Goal: Information Seeking & Learning: Learn about a topic

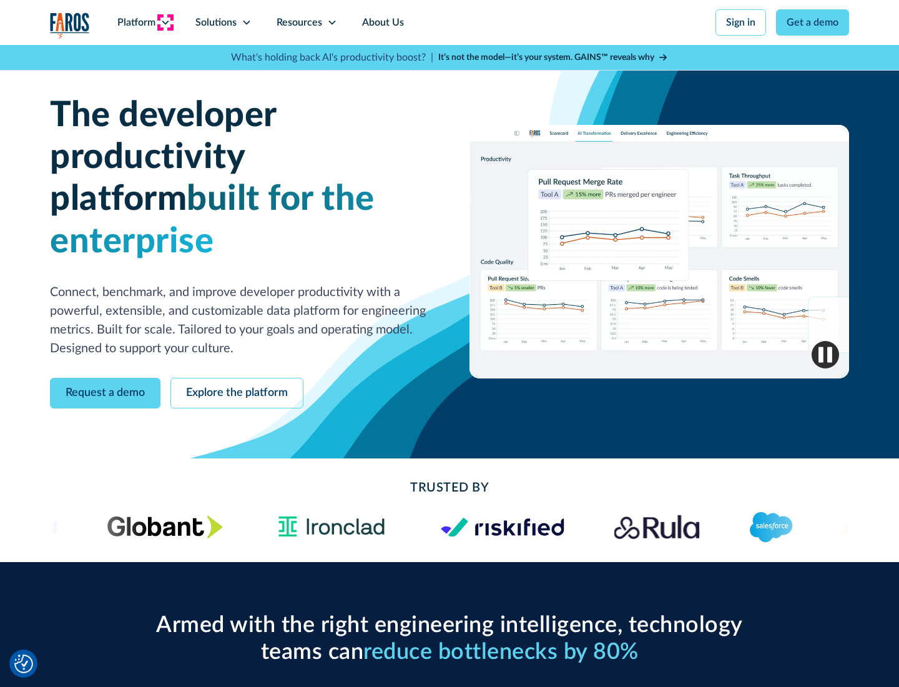
click at [165, 22] on icon at bounding box center [165, 22] width 10 height 10
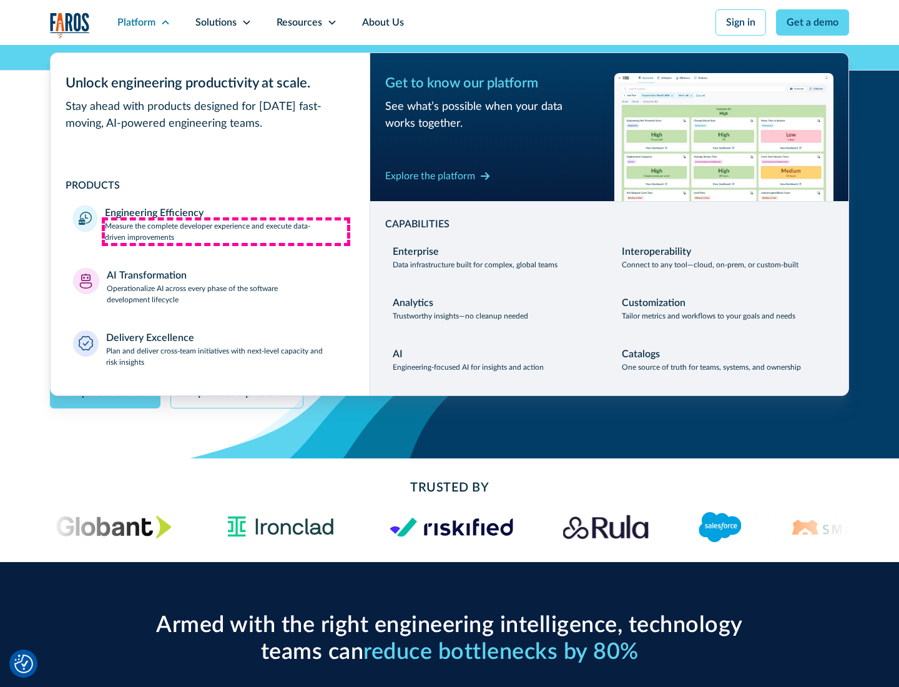
click at [226, 231] on p "Measure the complete developer experience and execute data-driven improvements" at bounding box center [226, 231] width 242 height 22
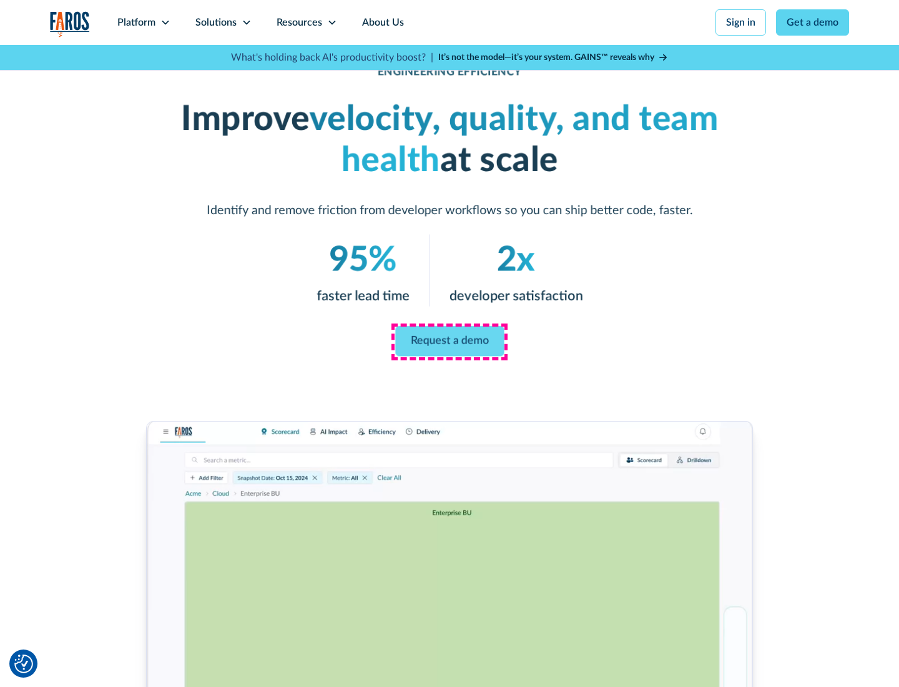
click at [449, 341] on link "Request a demo" at bounding box center [449, 341] width 109 height 30
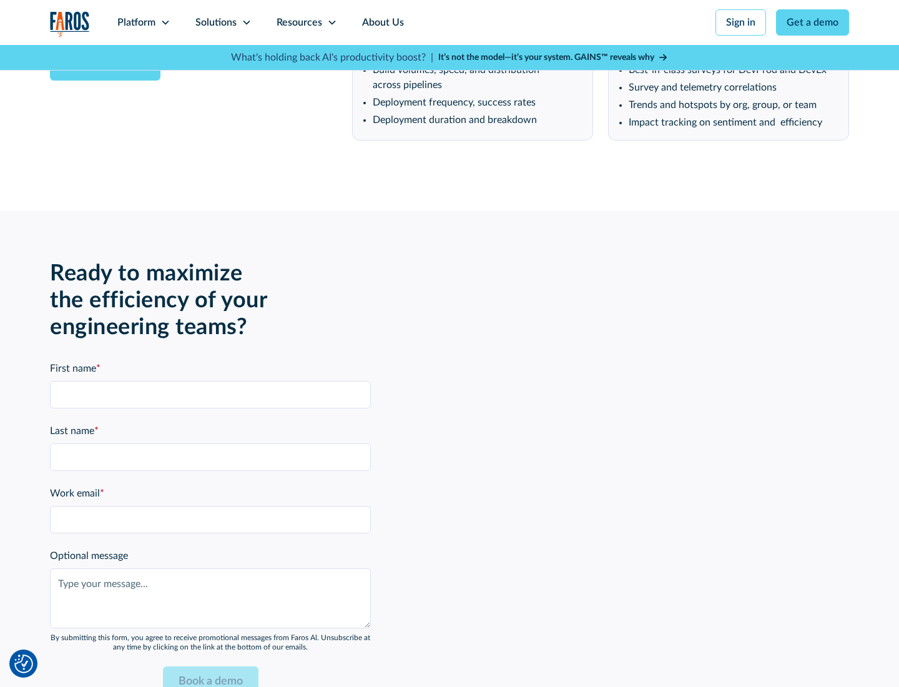
scroll to position [2739, 0]
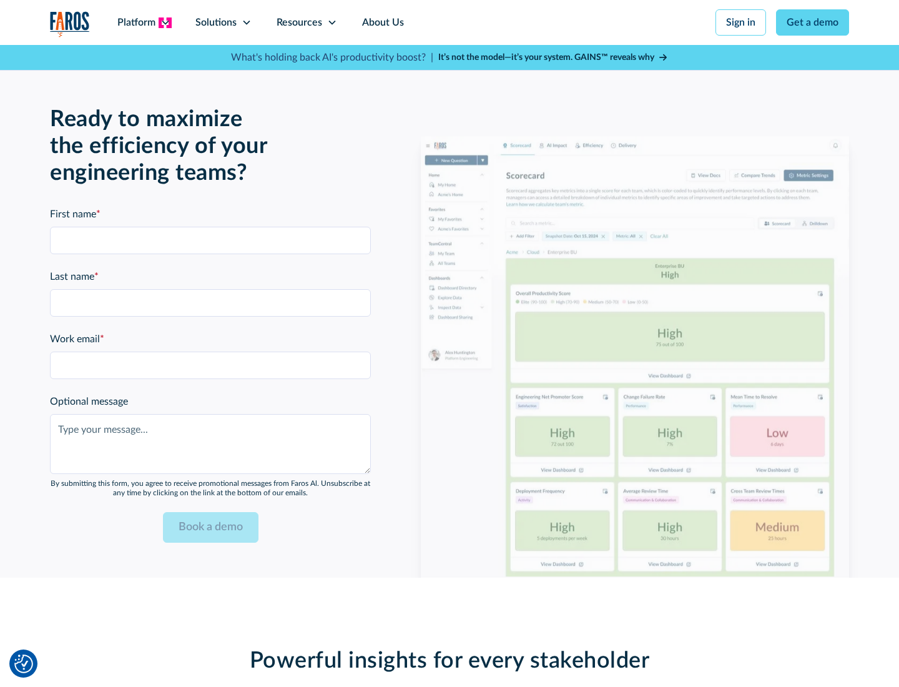
click at [165, 22] on icon at bounding box center [165, 22] width 10 height 10
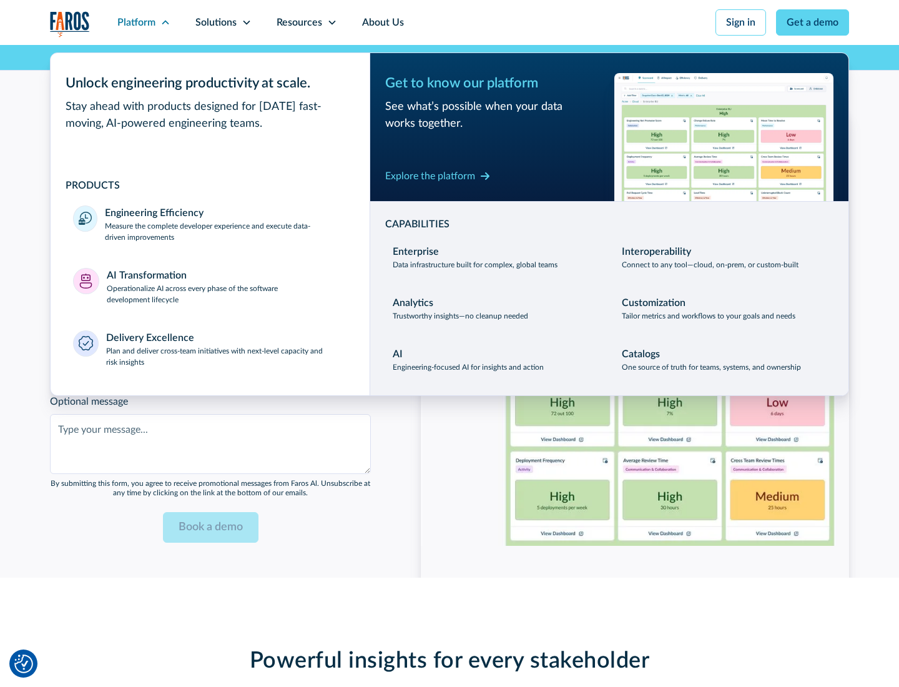
click at [227, 286] on p "Operationalize AI across every phase of the software development lifecycle" at bounding box center [227, 294] width 241 height 22
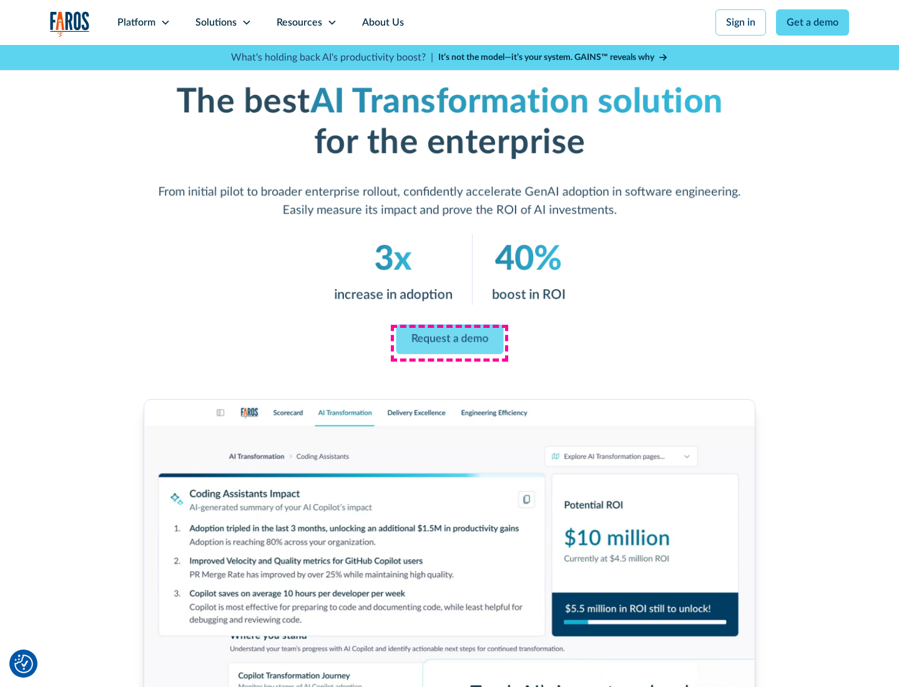
click at [449, 339] on link "Request a demo" at bounding box center [449, 340] width 107 height 30
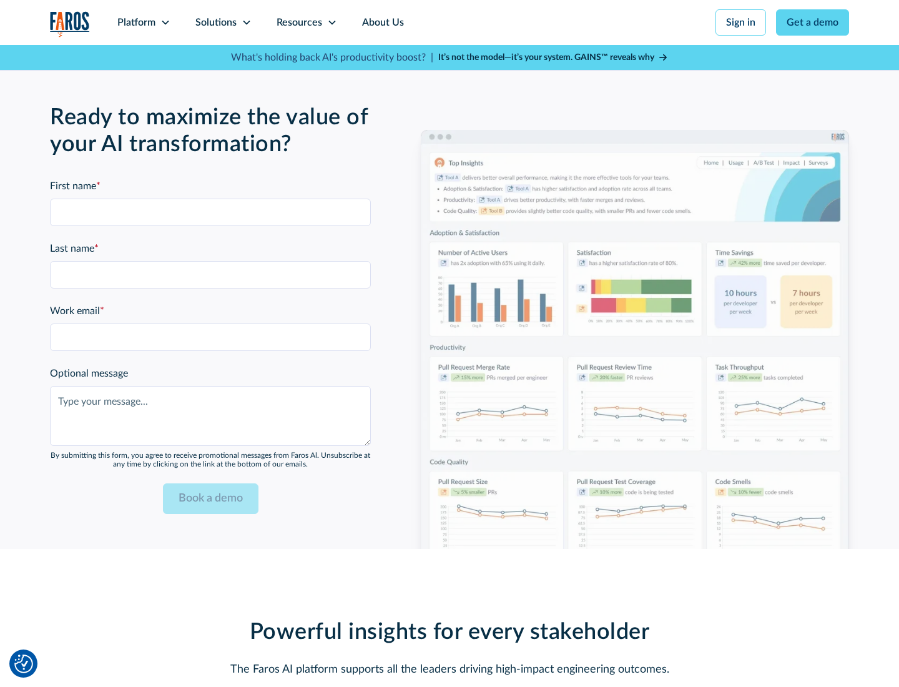
scroll to position [3039, 0]
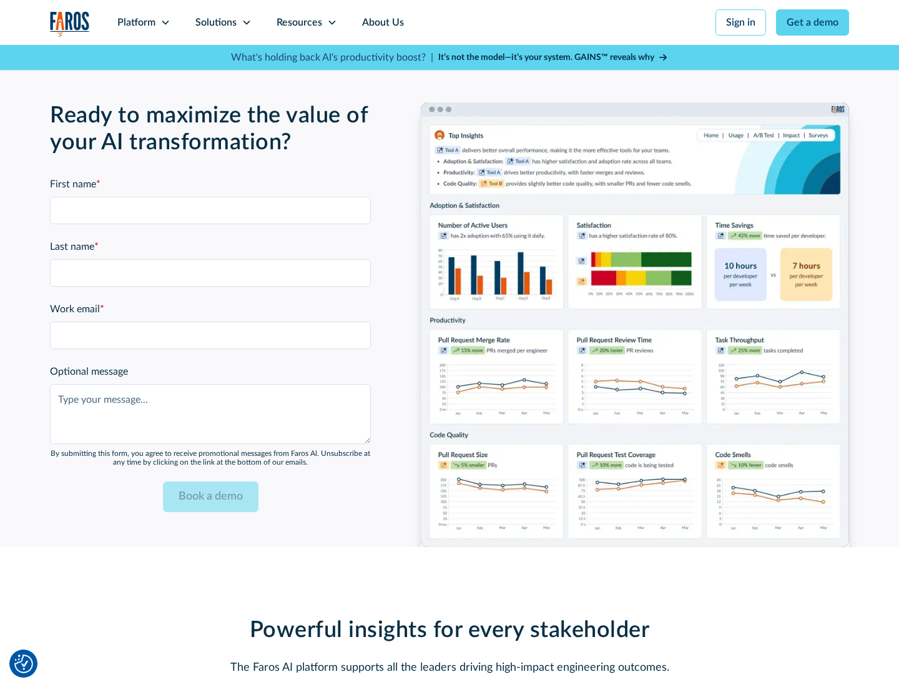
click at [144, 22] on div "Platform" at bounding box center [136, 22] width 38 height 15
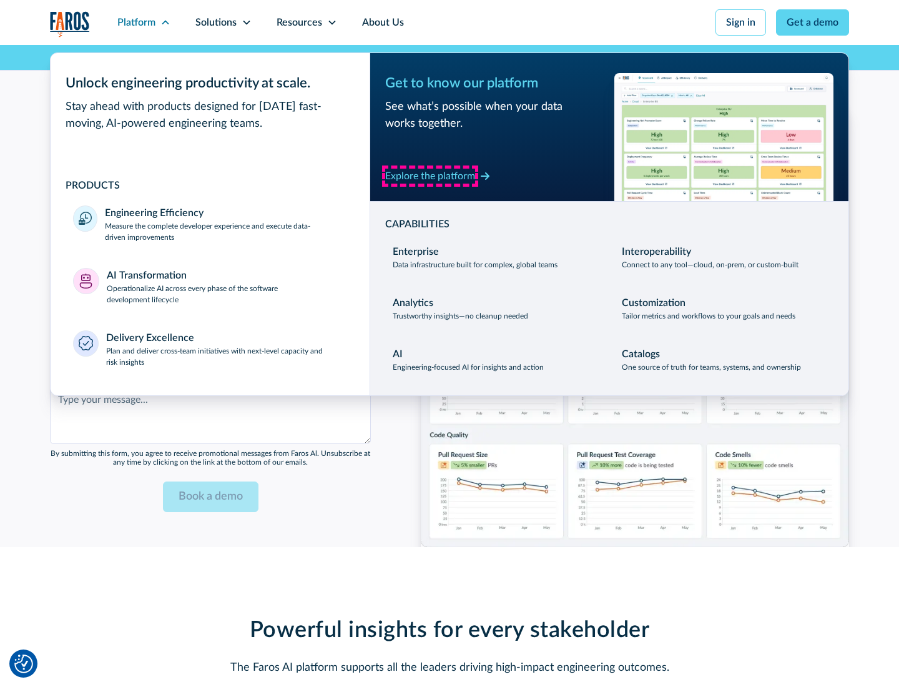
click at [430, 175] on div "Explore the platform" at bounding box center [430, 176] width 90 height 15
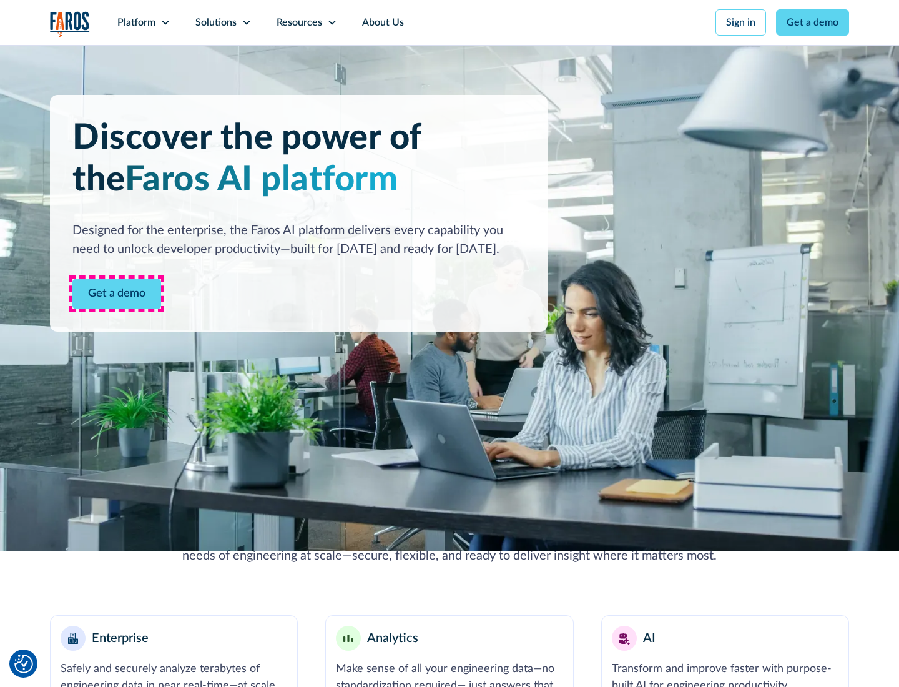
click at [117, 293] on link "Get a demo" at bounding box center [116, 293] width 89 height 31
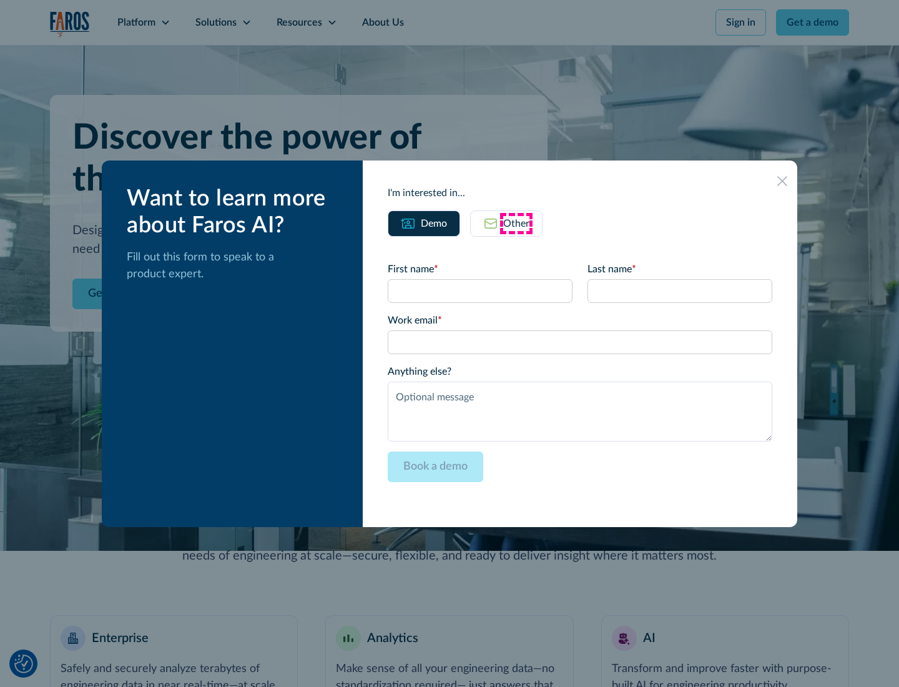
click at [516, 223] on div "Other" at bounding box center [516, 223] width 26 height 15
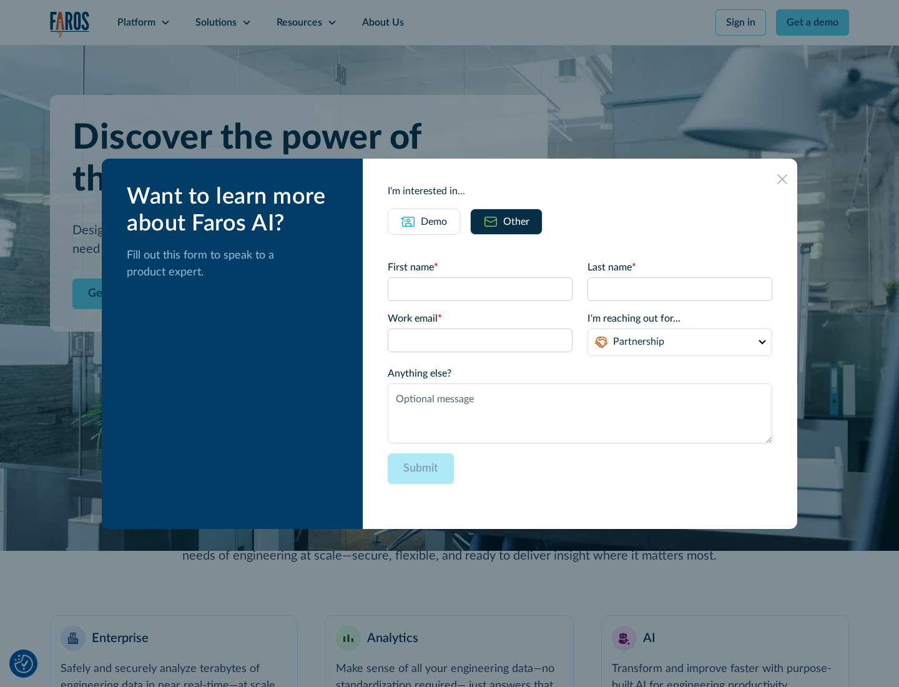
click at [434, 221] on div "Demo" at bounding box center [434, 221] width 26 height 15
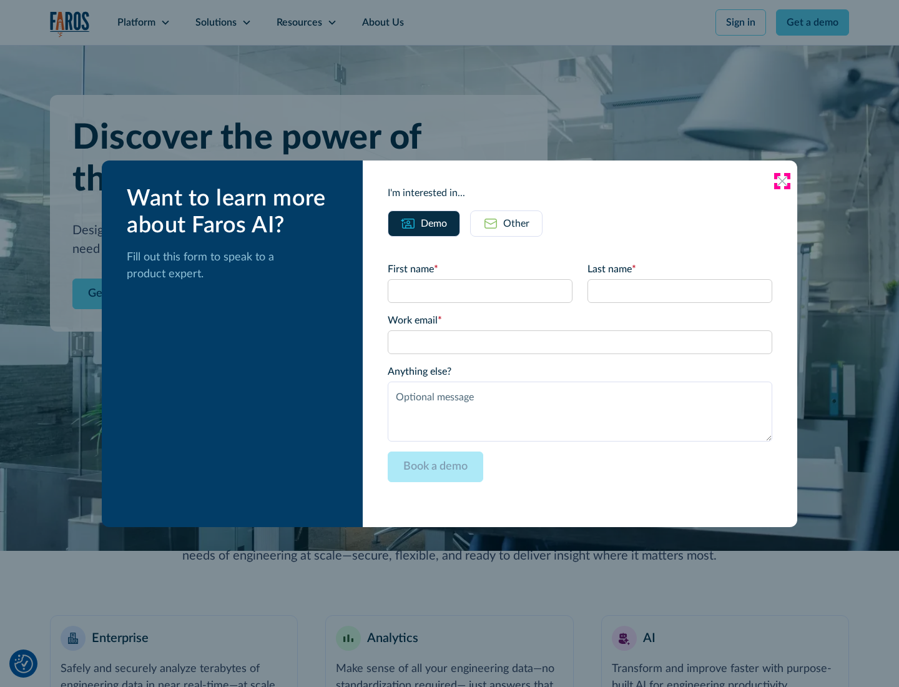
click at [782, 180] on icon at bounding box center [782, 181] width 10 height 10
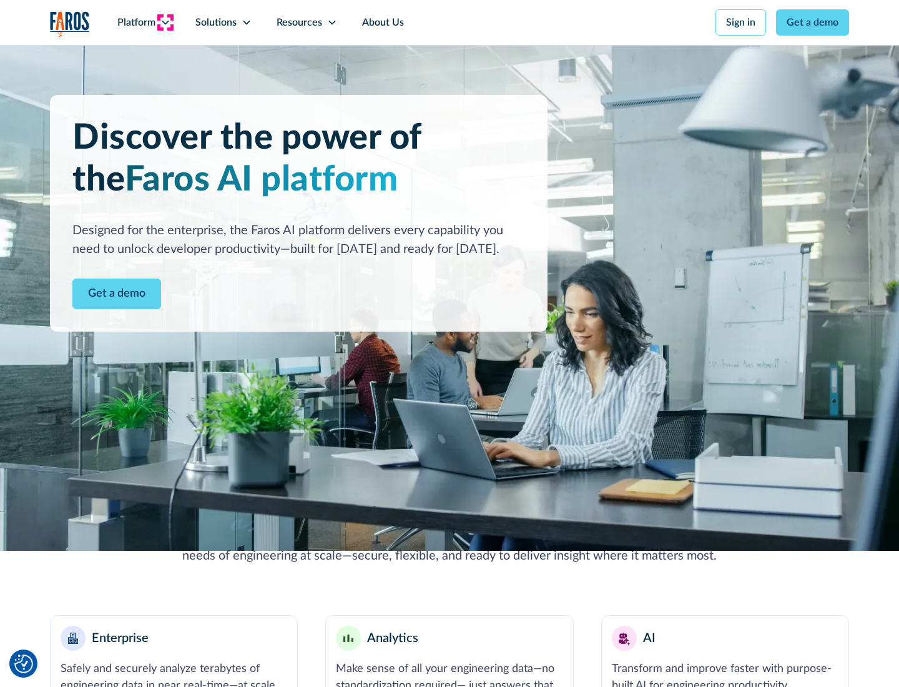
click at [165, 22] on icon at bounding box center [165, 22] width 10 height 10
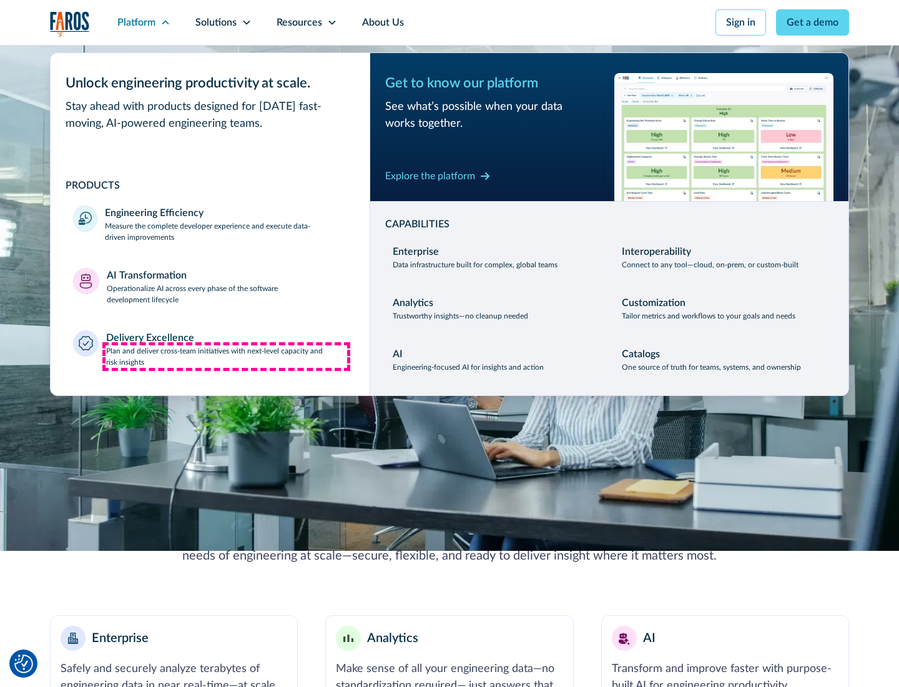
click at [226, 356] on p "Plan and deliver cross-team initiatives with next-level capacity and risk insig…" at bounding box center [227, 356] width 242 height 22
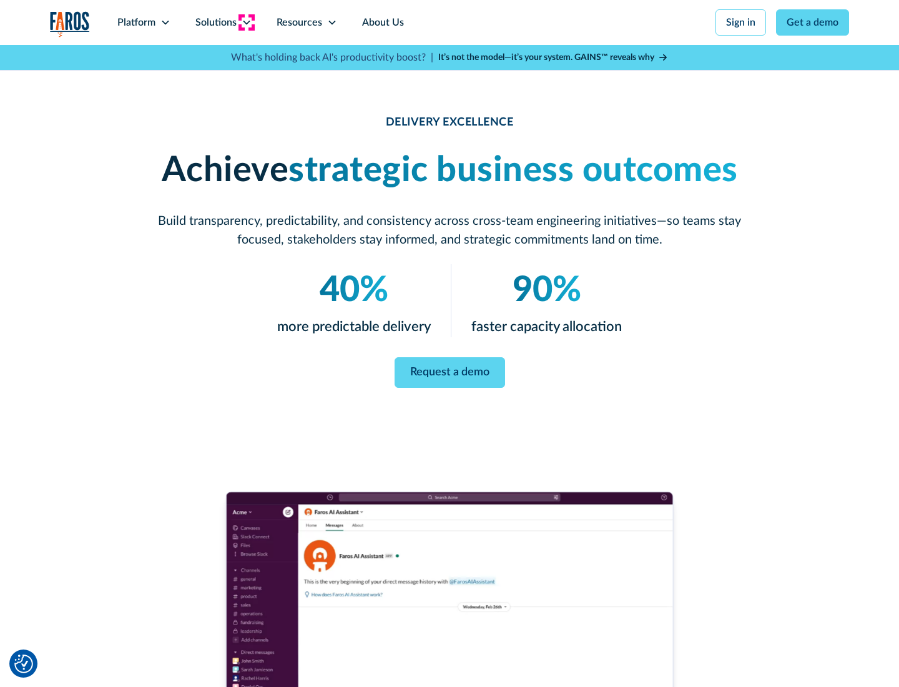
click at [246, 22] on icon at bounding box center [247, 22] width 10 height 10
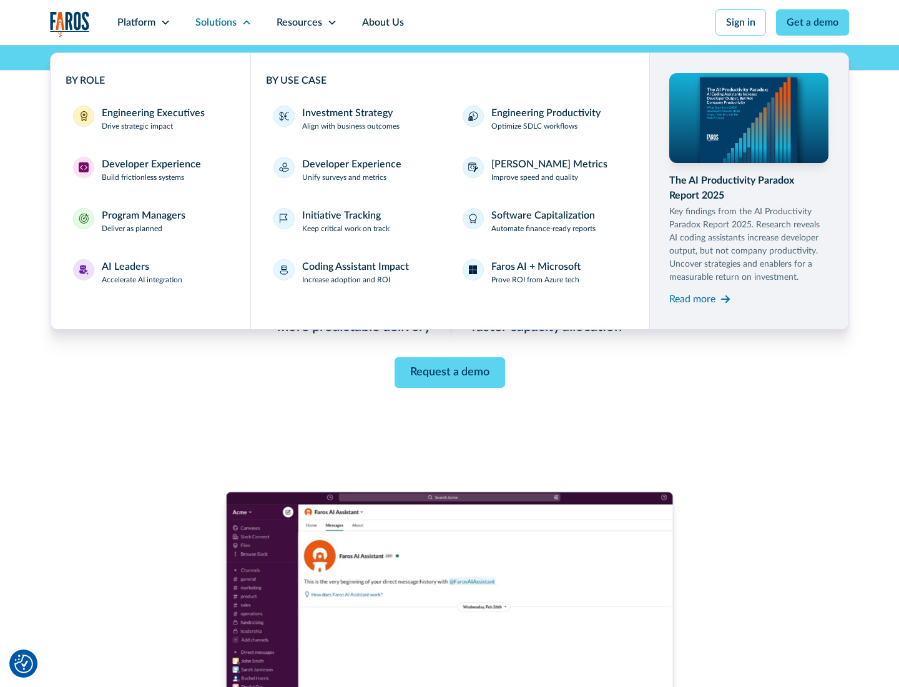
click at [150, 119] on div "Engineering Executives" at bounding box center [153, 113] width 103 height 15
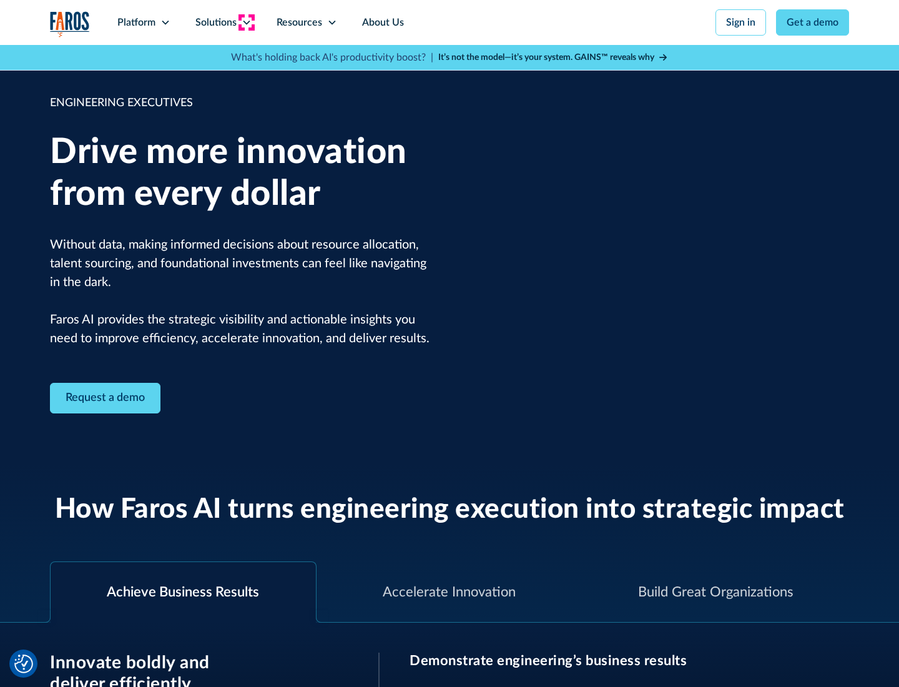
click at [246, 22] on icon at bounding box center [247, 22] width 10 height 10
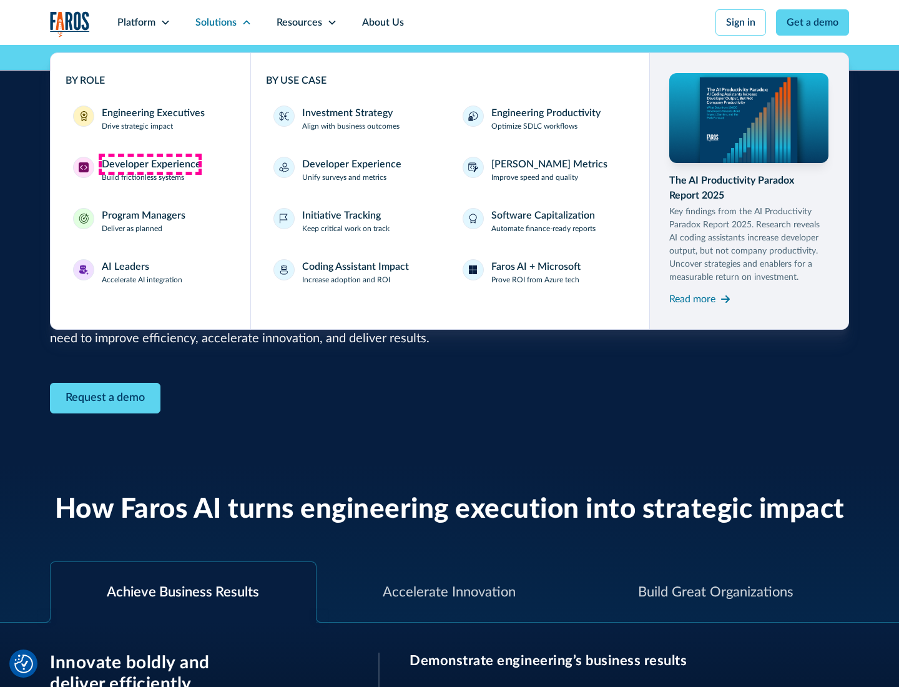
click at [150, 164] on div "Developer Experience" at bounding box center [151, 164] width 99 height 15
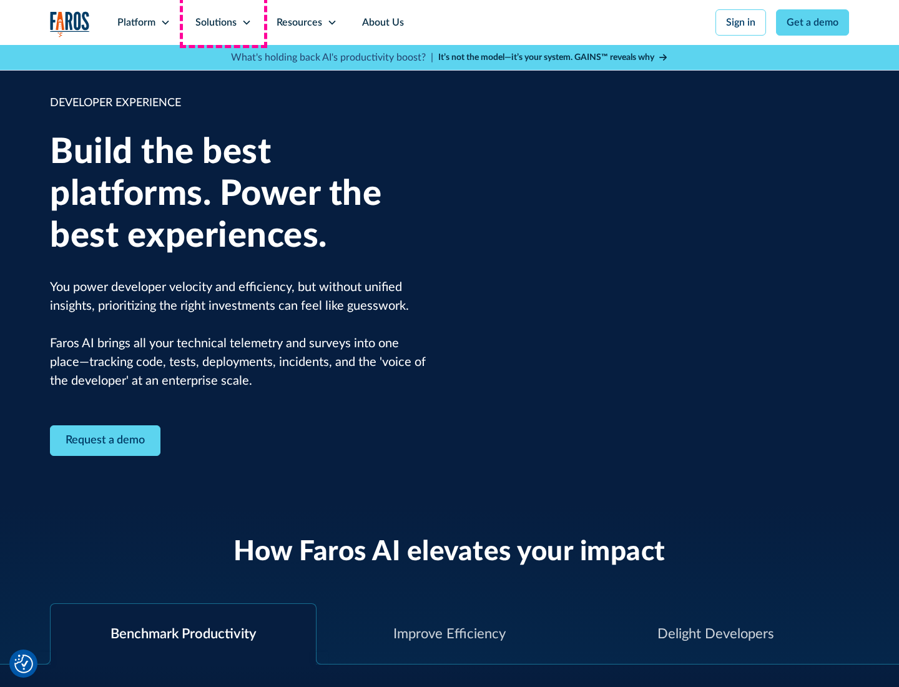
click at [223, 22] on div "Solutions" at bounding box center [215, 22] width 41 height 15
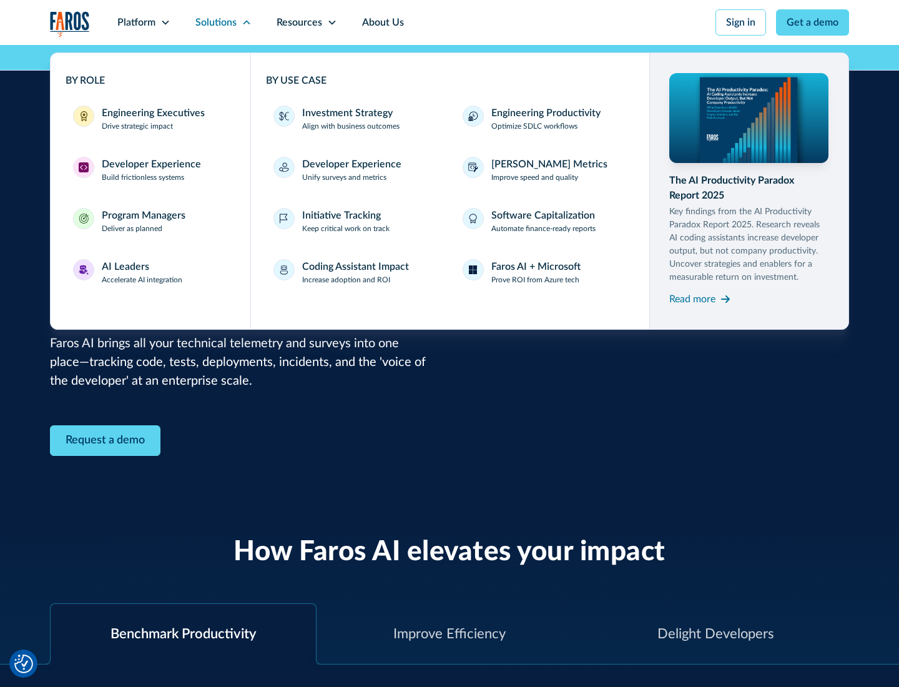
click at [143, 221] on div "Program Managers" at bounding box center [144, 215] width 84 height 15
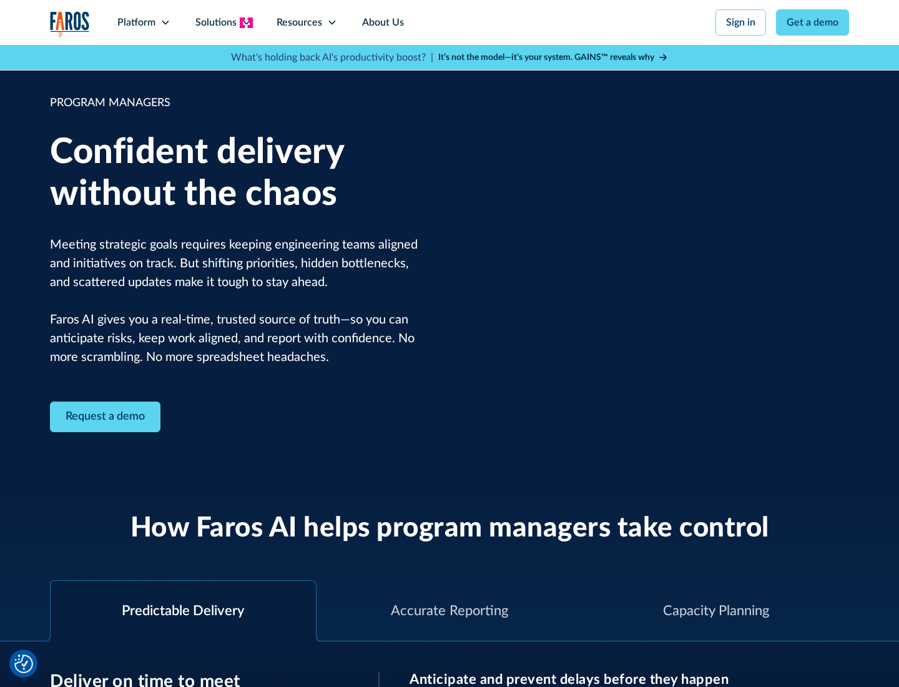
click at [246, 22] on icon at bounding box center [247, 22] width 10 height 10
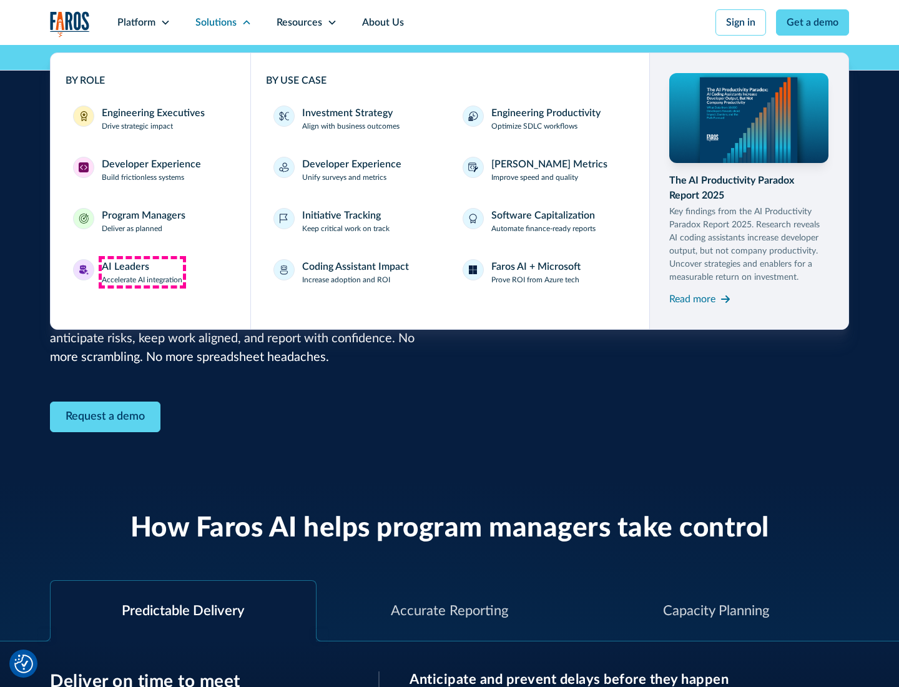
click at [142, 272] on div "AI Leaders" at bounding box center [125, 266] width 47 height 15
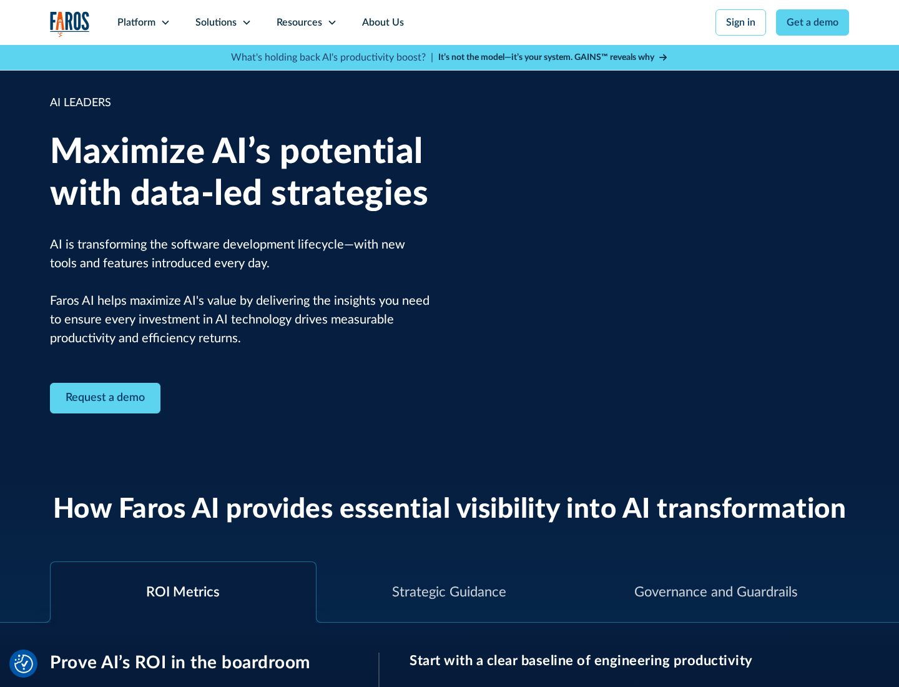
click at [246, 22] on icon at bounding box center [247, 22] width 10 height 10
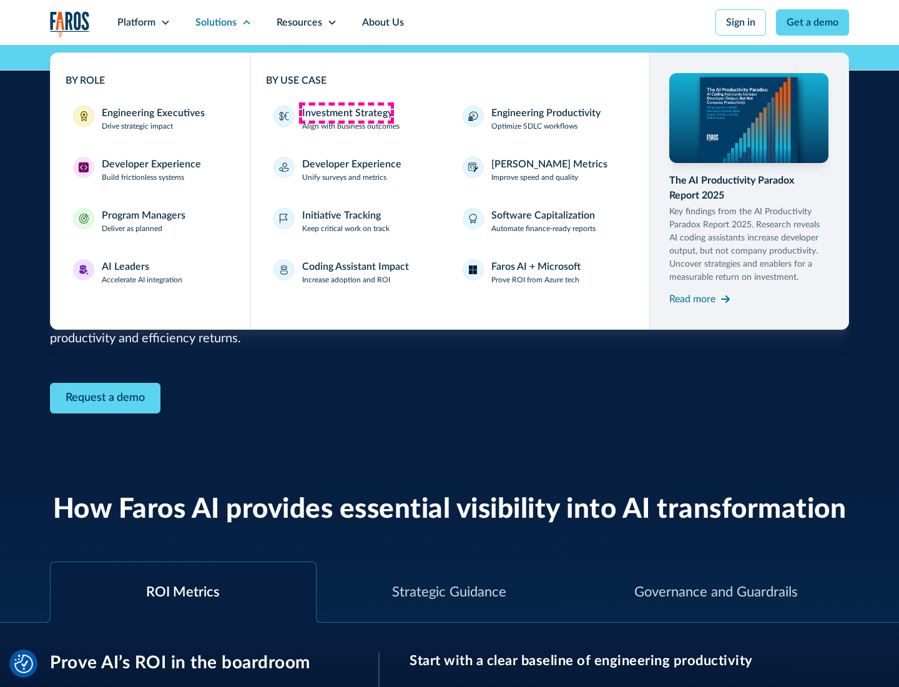
click at [346, 113] on div "Investment Strategy" at bounding box center [347, 113] width 91 height 15
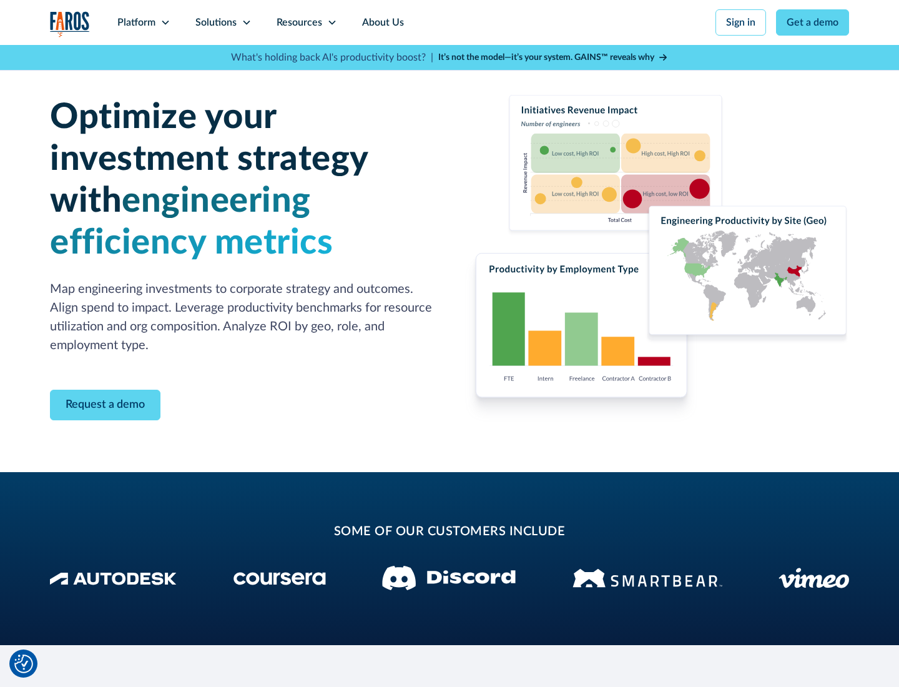
click at [246, 22] on icon at bounding box center [247, 22] width 10 height 10
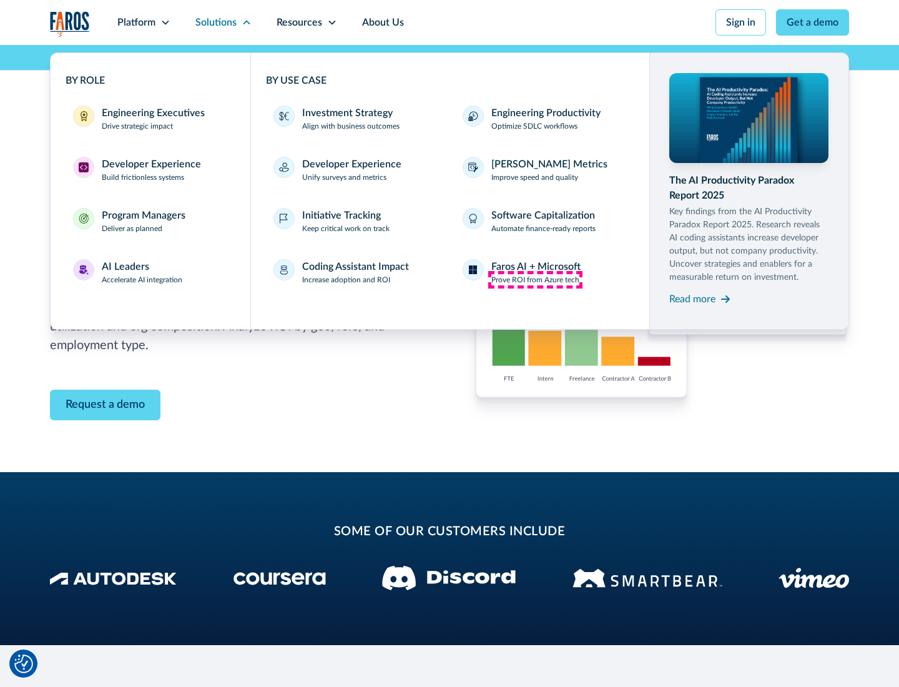
click at [535, 280] on p "Prove ROI from Azure tech" at bounding box center [535, 279] width 88 height 11
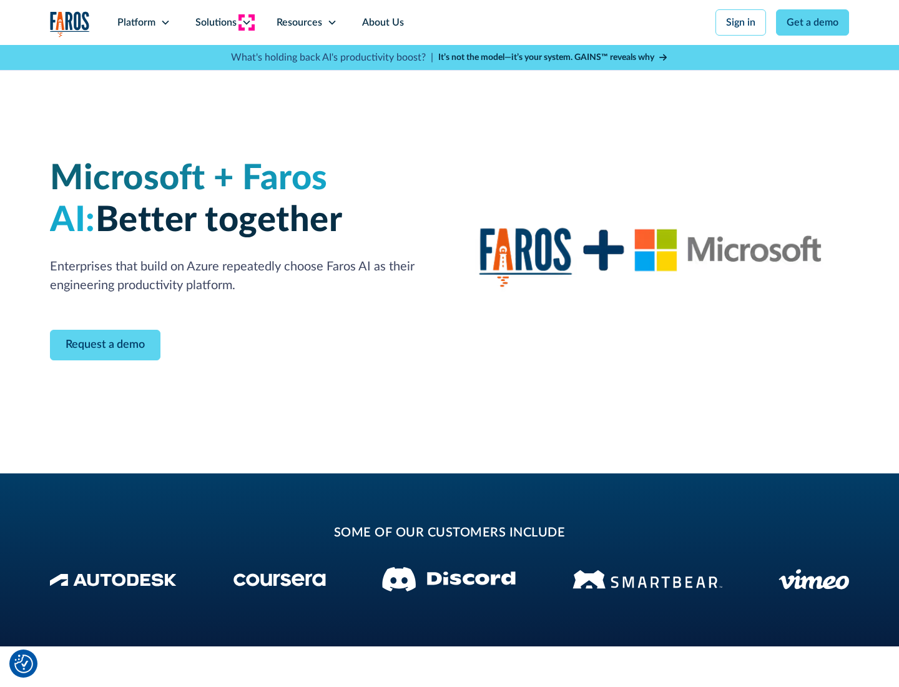
click at [246, 22] on icon at bounding box center [247, 22] width 10 height 10
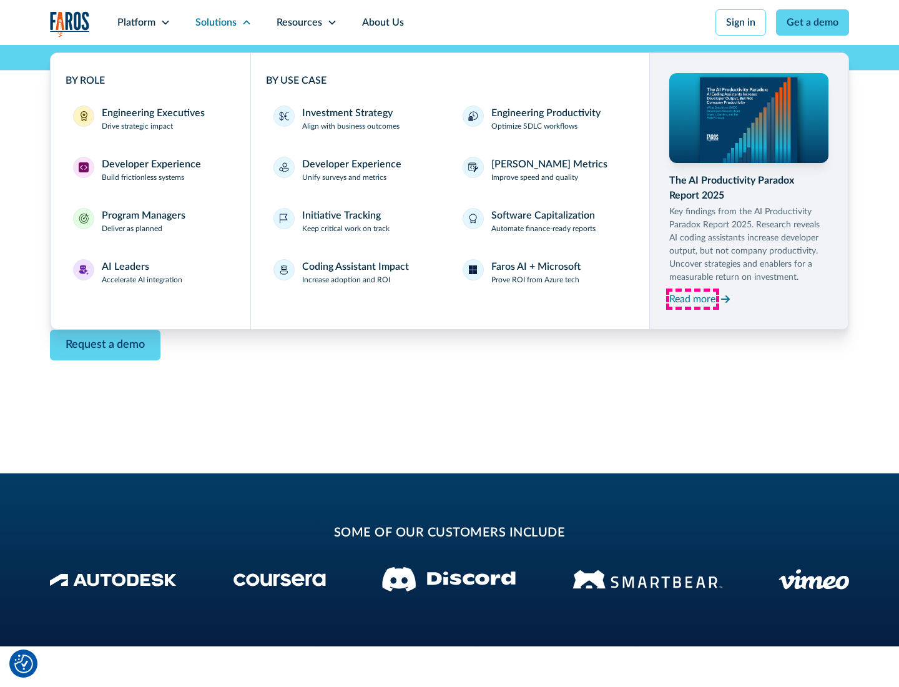
click at [692, 298] on div "Read more" at bounding box center [692, 299] width 46 height 15
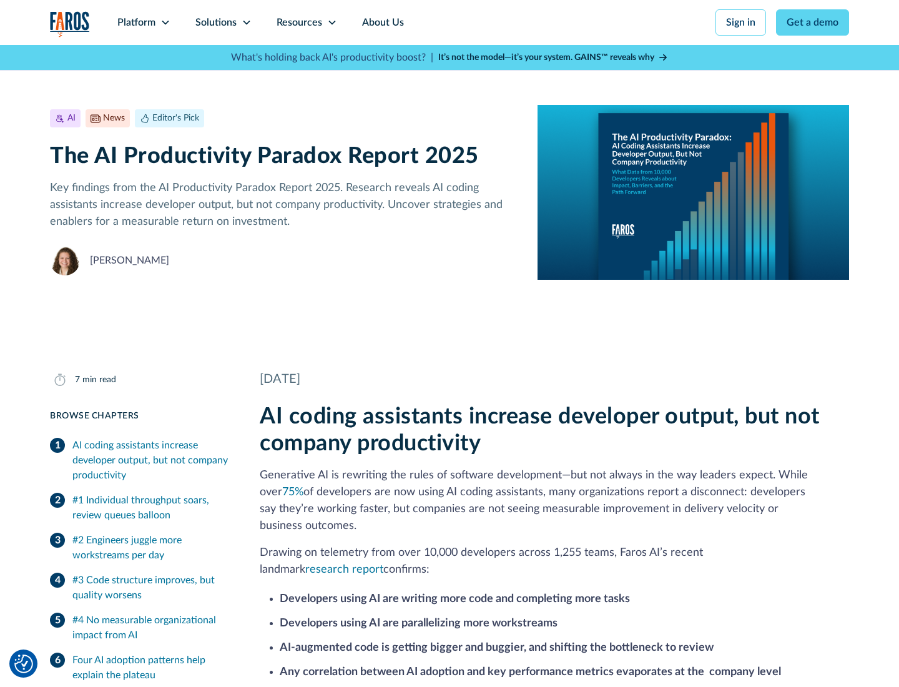
click at [331, 22] on icon at bounding box center [332, 22] width 10 height 10
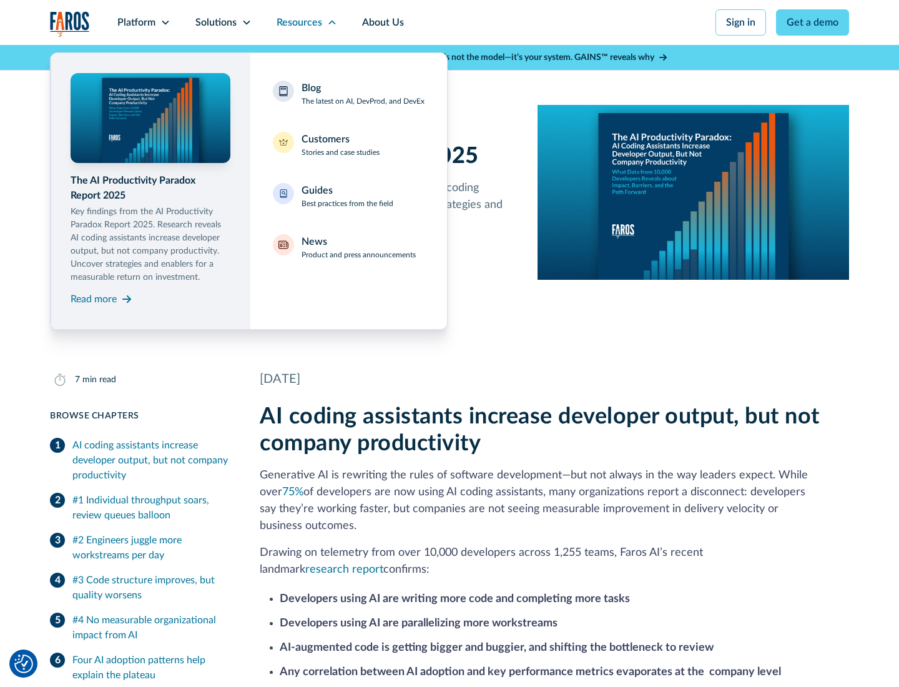
click at [363, 94] on div "Blog The latest on AI, DevProd, and DevEx" at bounding box center [363, 94] width 123 height 26
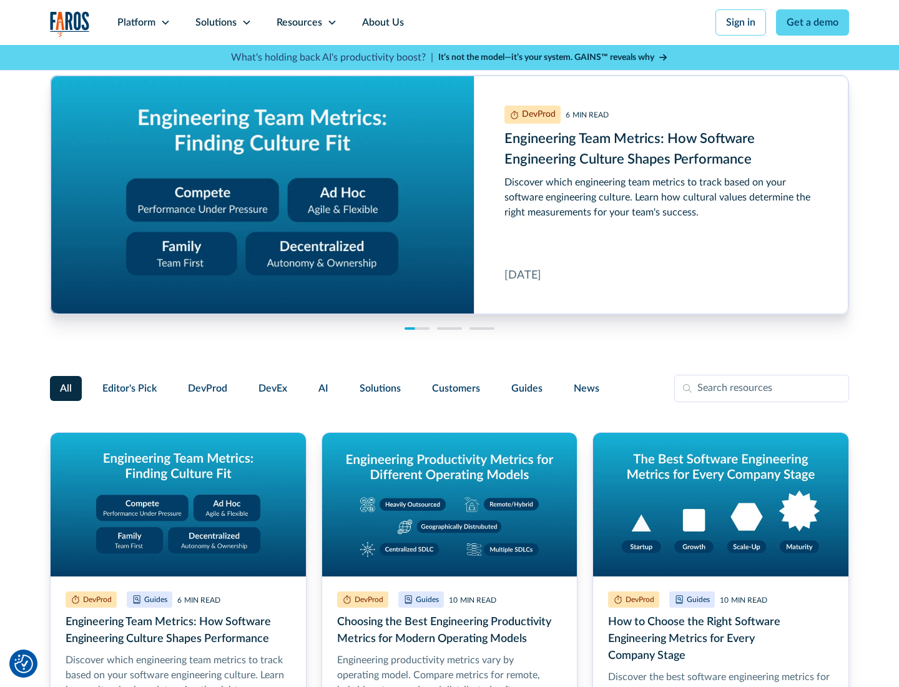
click at [813, 22] on link "Get a demo" at bounding box center [812, 22] width 73 height 26
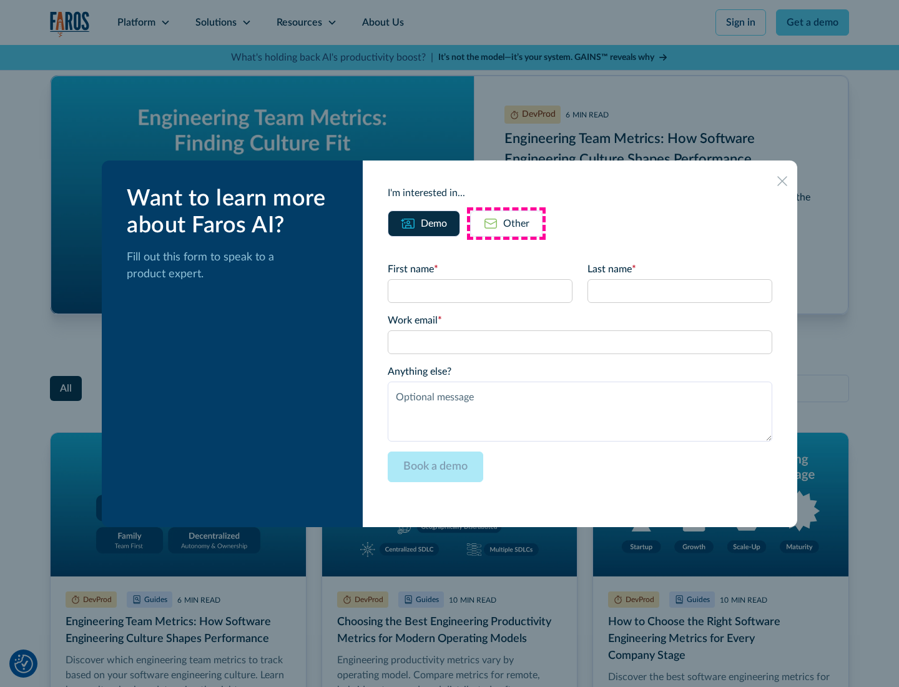
click at [506, 223] on div "Other" at bounding box center [516, 223] width 26 height 15
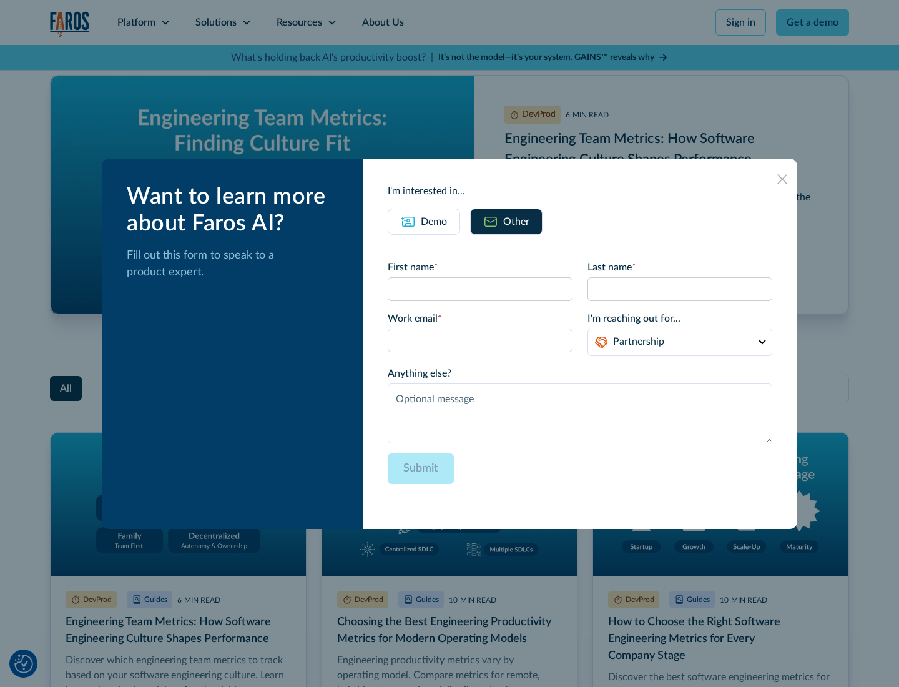
click at [782, 179] on icon at bounding box center [782, 179] width 10 height 10
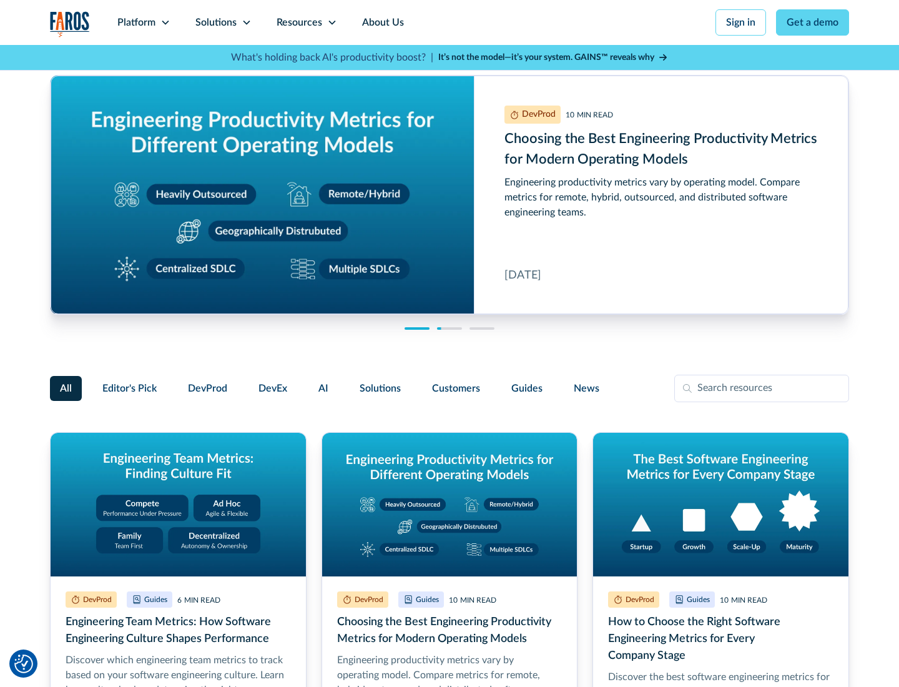
click at [381, 22] on link "About Us" at bounding box center [383, 22] width 67 height 45
